Goal: Task Accomplishment & Management: Use online tool/utility

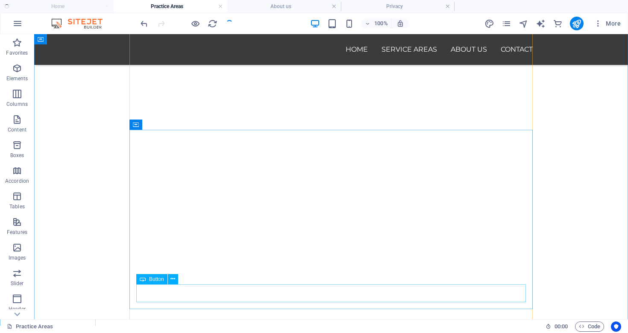
scroll to position [2274, 0]
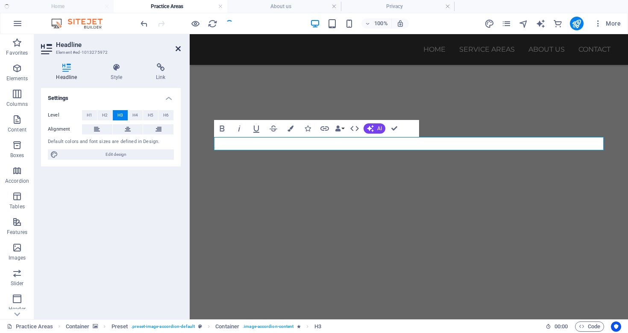
click at [177, 48] on icon at bounding box center [178, 48] width 5 height 7
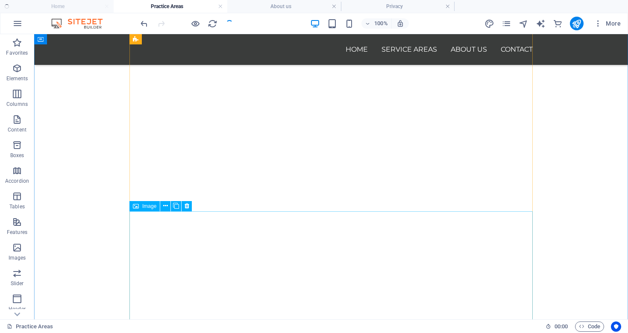
scroll to position [2395, 0]
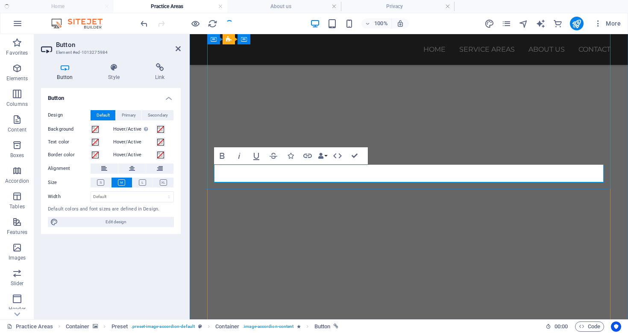
click at [181, 50] on aside "Button Element #ed-1013275984 Button Style Link Button Design Default Primary S…" at bounding box center [112, 177] width 156 height 286
click at [177, 50] on icon at bounding box center [178, 48] width 5 height 7
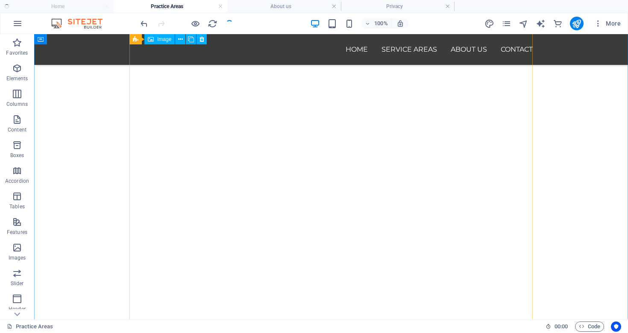
scroll to position [2836, 0]
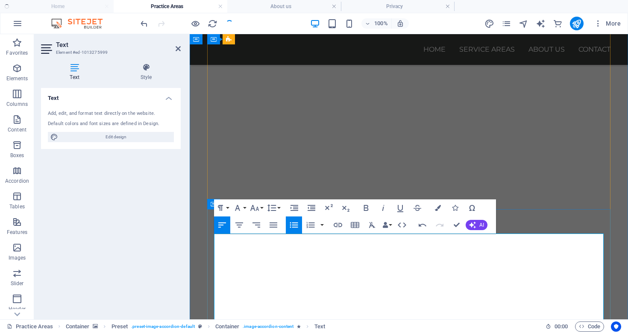
scroll to position [2677, 0]
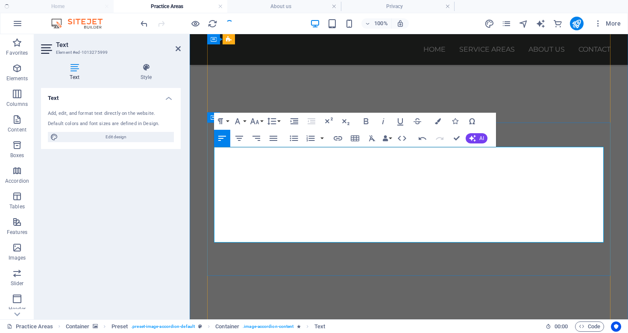
scroll to position [2745, 0]
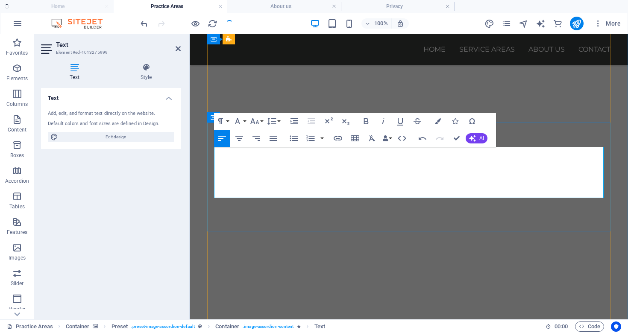
drag, startPoint x: 299, startPoint y: 170, endPoint x: 325, endPoint y: 170, distance: 26.5
drag, startPoint x: 296, startPoint y: 166, endPoint x: 327, endPoint y: 168, distance: 30.8
click at [367, 121] on icon "button" at bounding box center [366, 121] width 5 height 6
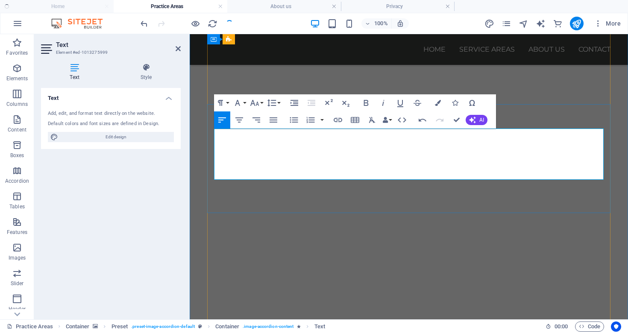
scroll to position [2765, 0]
